Goal: Task Accomplishment & Management: Manage account settings

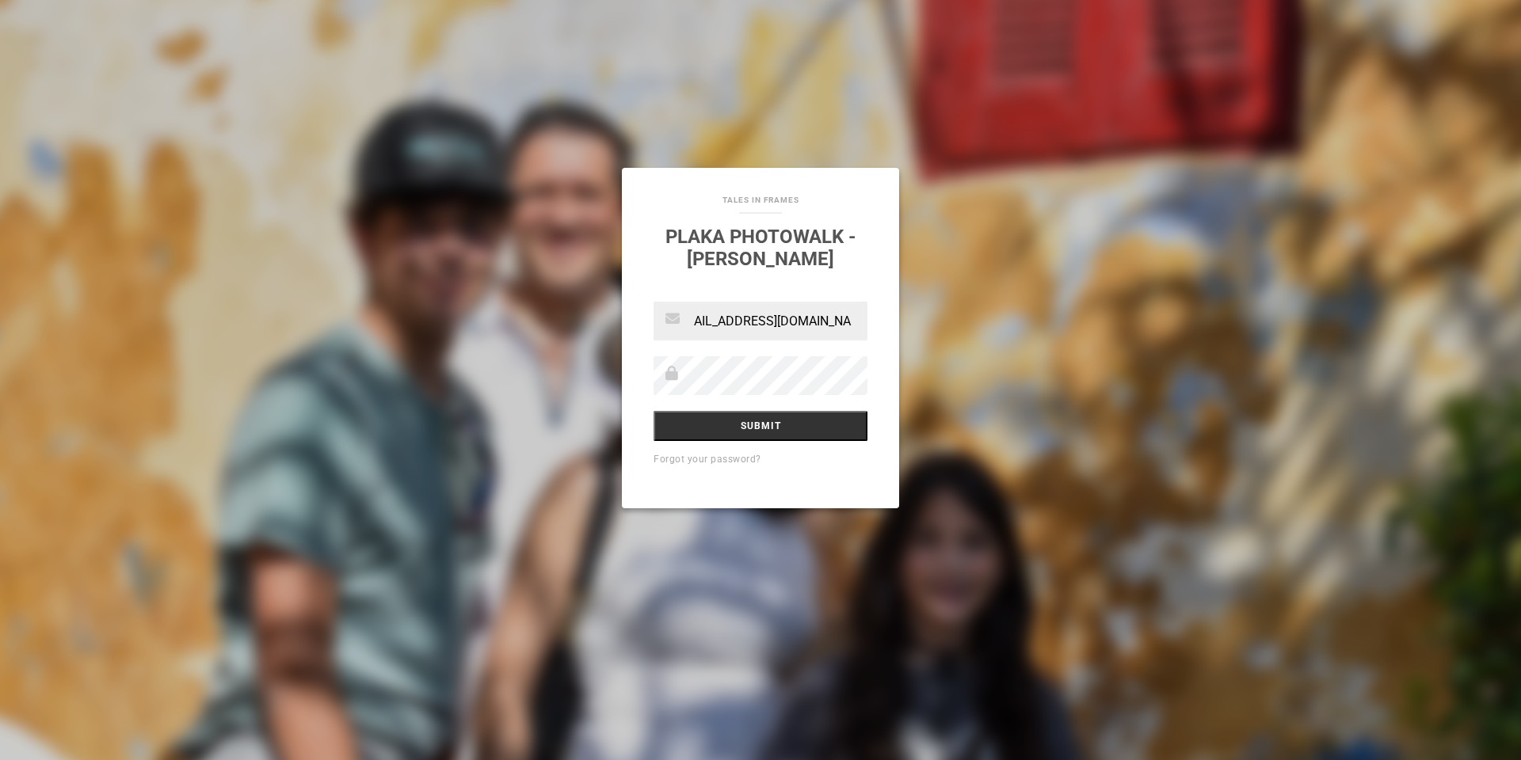
scroll to position [0, 32]
type input "[EMAIL_ADDRESS][DOMAIN_NAME]"
click at [748, 425] on input "Submit" at bounding box center [760, 426] width 214 height 30
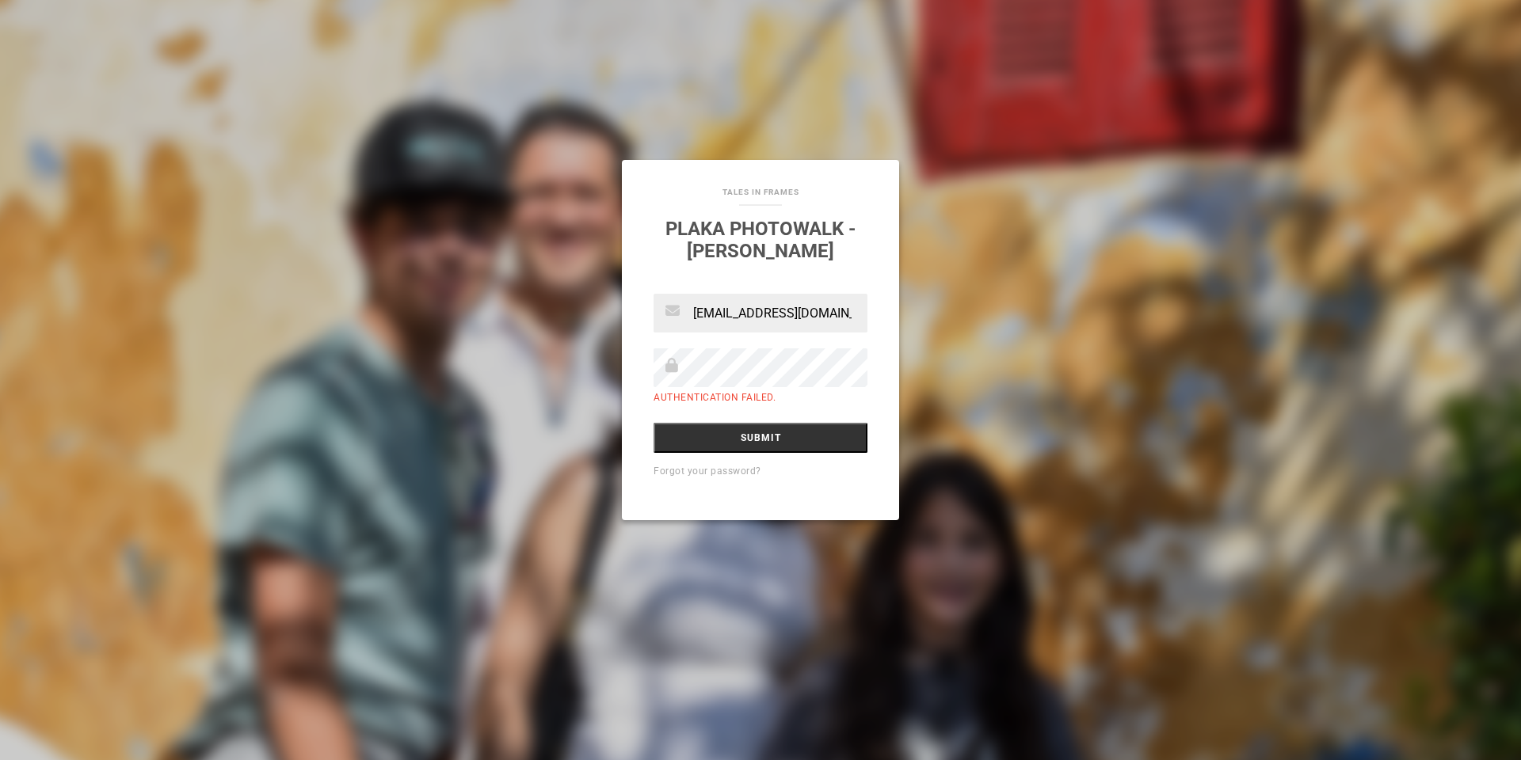
click at [727, 393] on label "Authentication failed." at bounding box center [714, 397] width 122 height 11
click at [699, 470] on link "Forgot your password?" at bounding box center [707, 471] width 108 height 11
